Goal: Find specific page/section: Find specific page/section

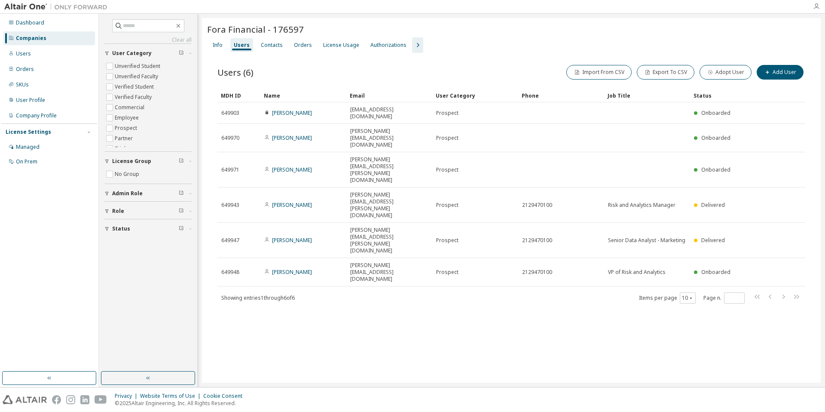
click at [816, 7] on icon "button" at bounding box center [816, 6] width 7 height 7
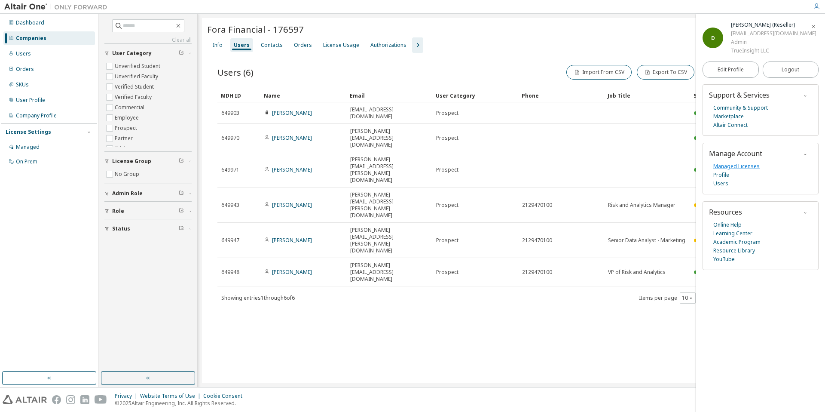
click at [737, 166] on link "Managed Licenses" at bounding box center [736, 166] width 46 height 9
click at [37, 3] on img at bounding box center [57, 7] width 107 height 9
click at [0, 13] on div at bounding box center [56, 6] width 112 height 13
